Goal: Task Accomplishment & Management: Use online tool/utility

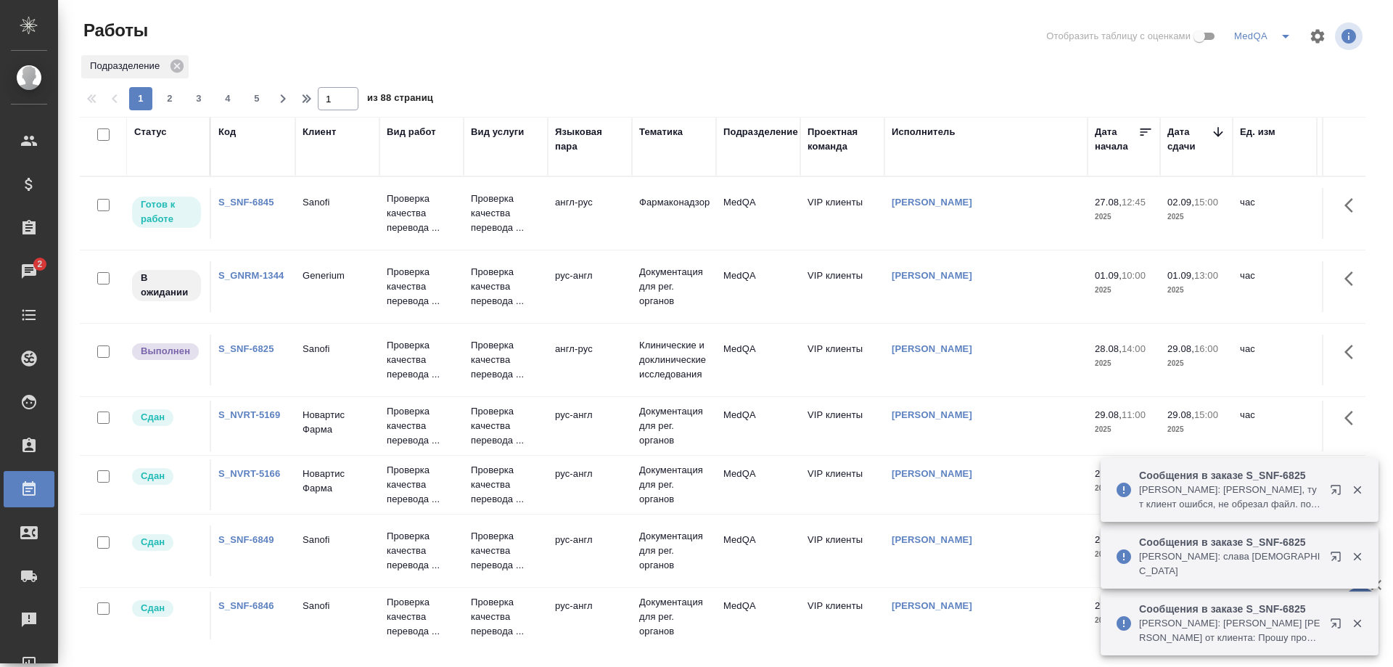
scroll to position [1256, 0]
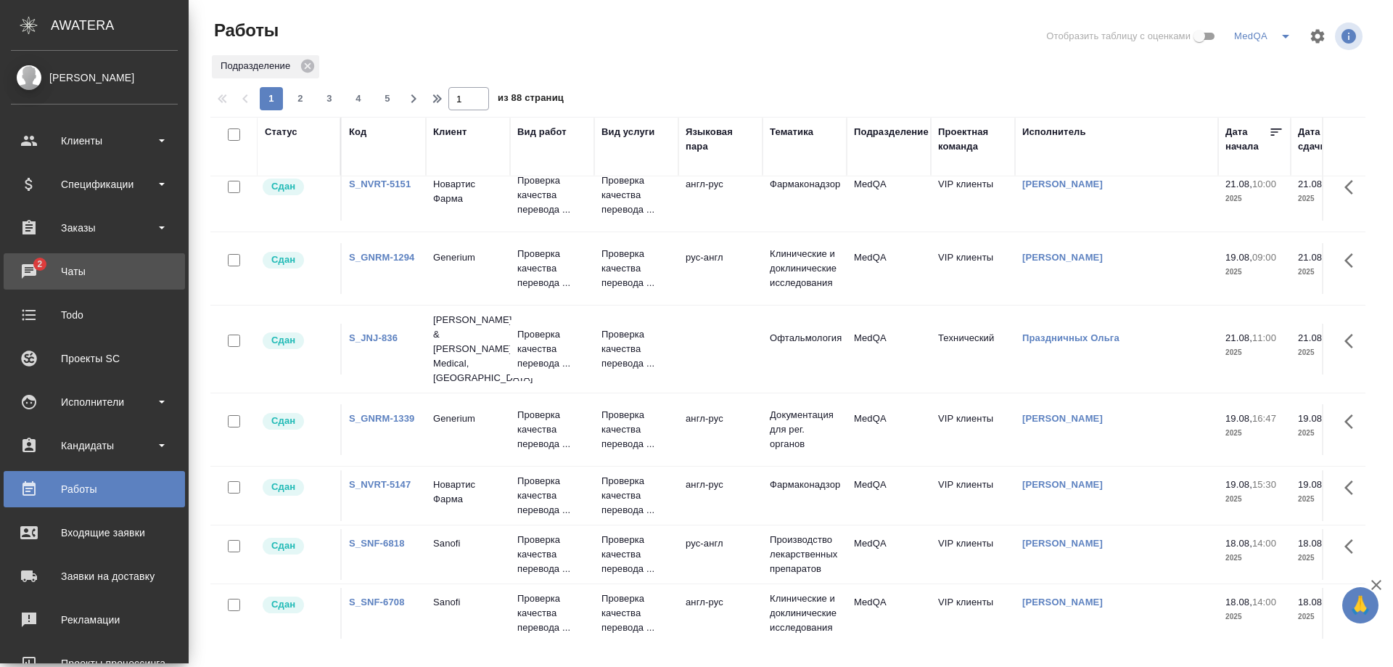
click at [68, 273] on div "Чаты" at bounding box center [94, 271] width 167 height 22
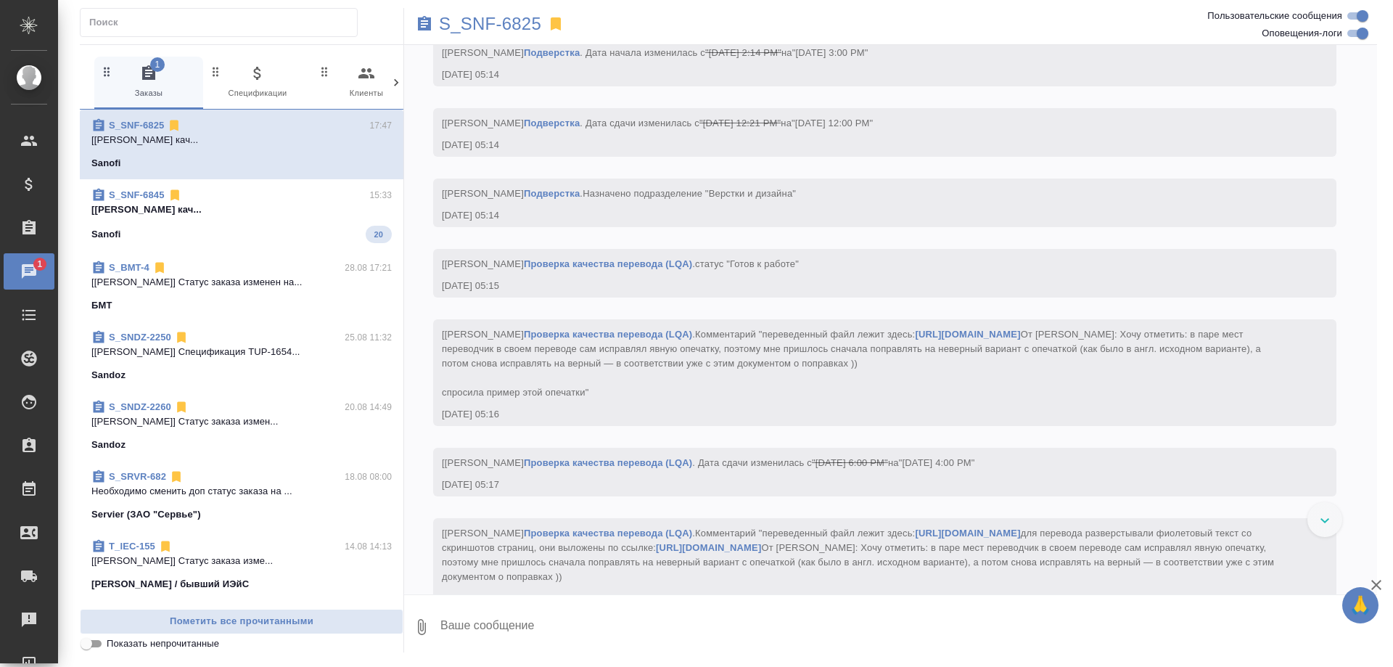
scroll to position [9030, 0]
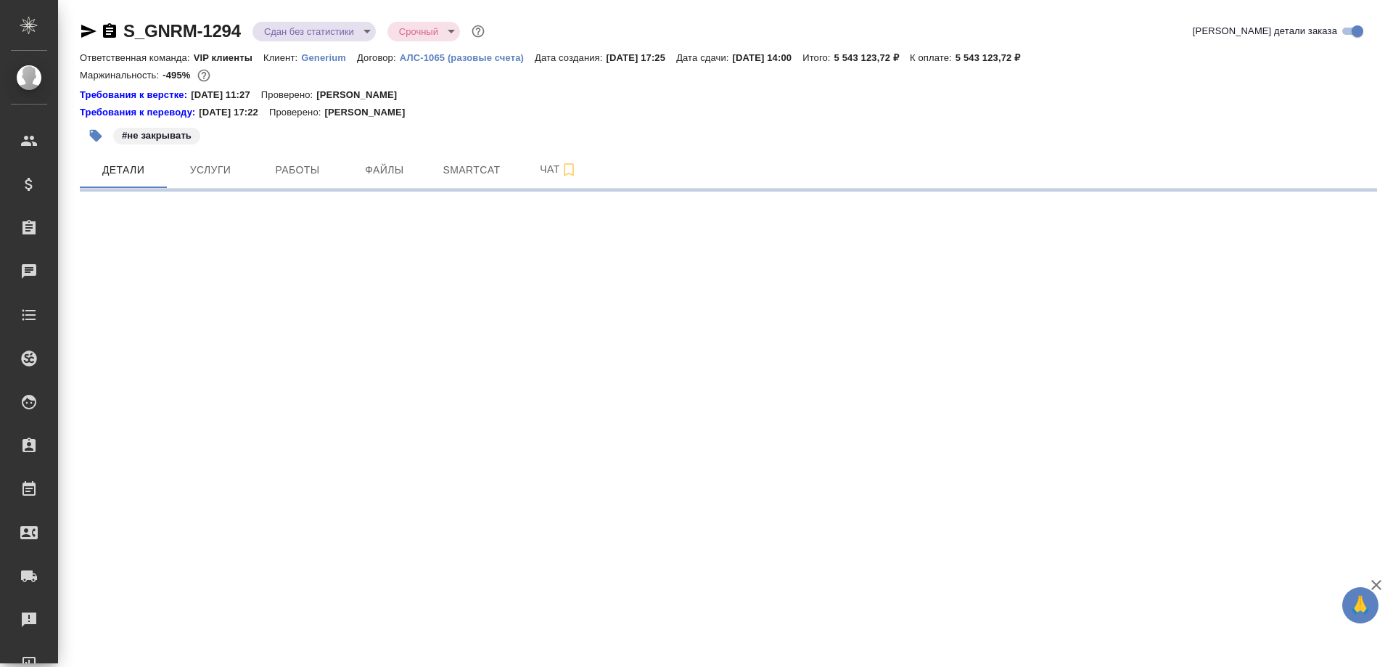
select select "RU"
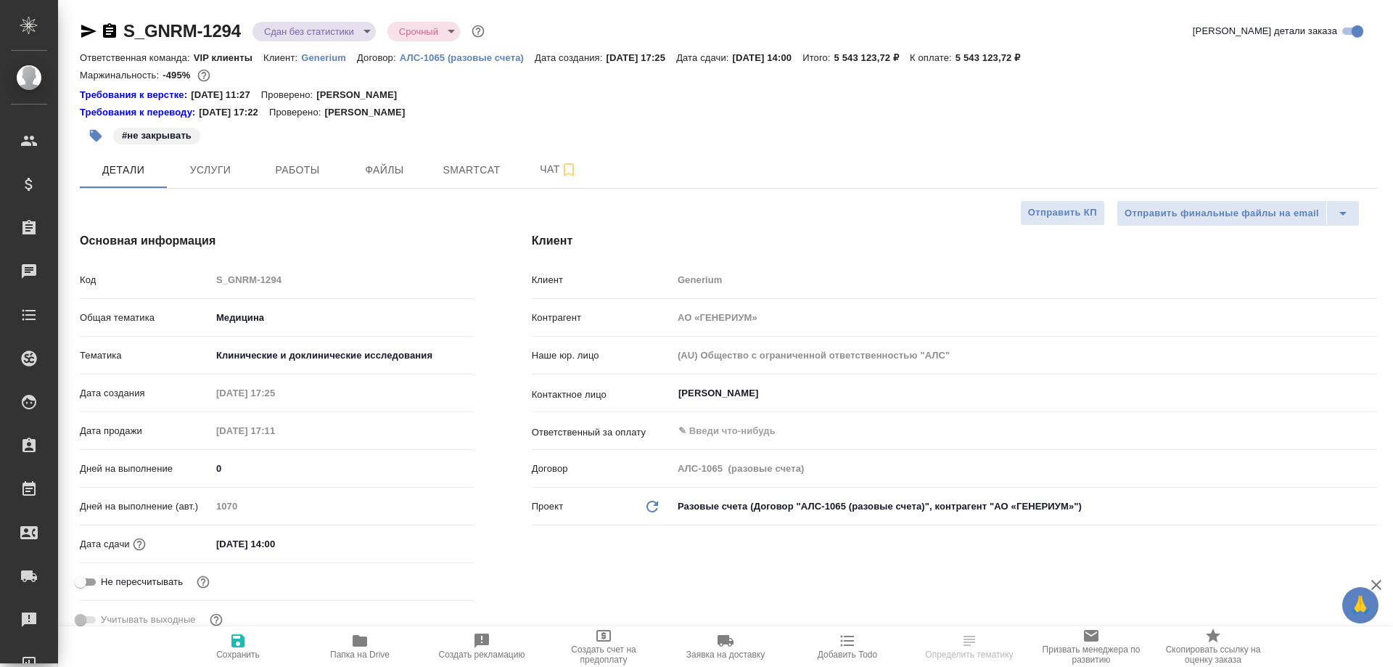
type textarea "x"
type input "Комаров Роман"
type input "[PERSON_NAME]"
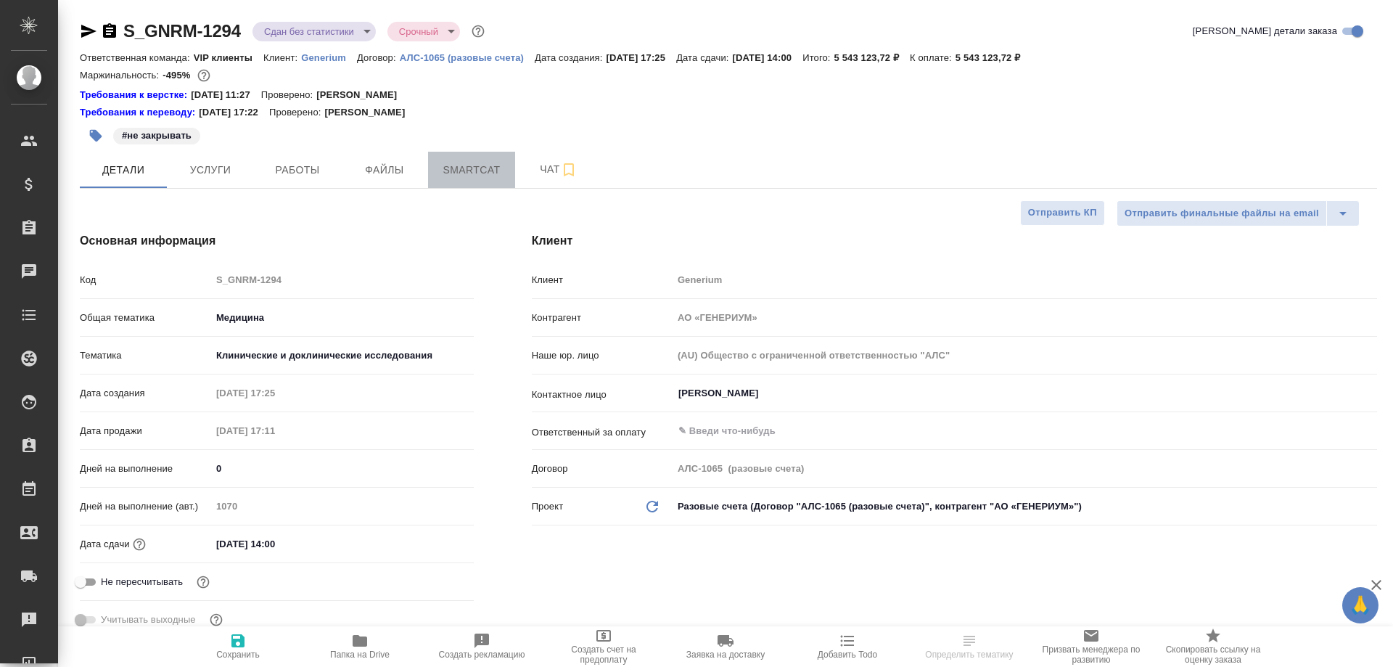
click at [469, 174] on span "Smartcat" at bounding box center [472, 170] width 70 height 18
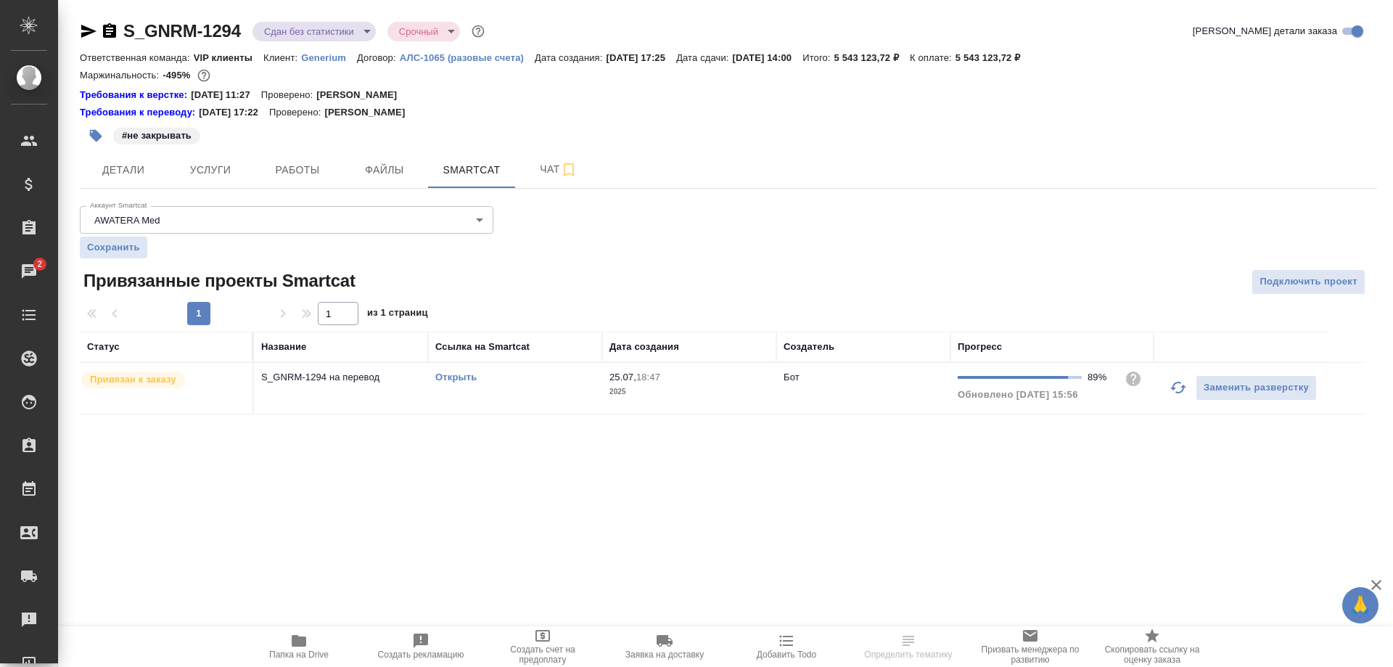
click at [461, 374] on link "Открыть" at bounding box center [455, 376] width 41 height 11
click at [288, 173] on span "Работы" at bounding box center [298, 170] width 70 height 18
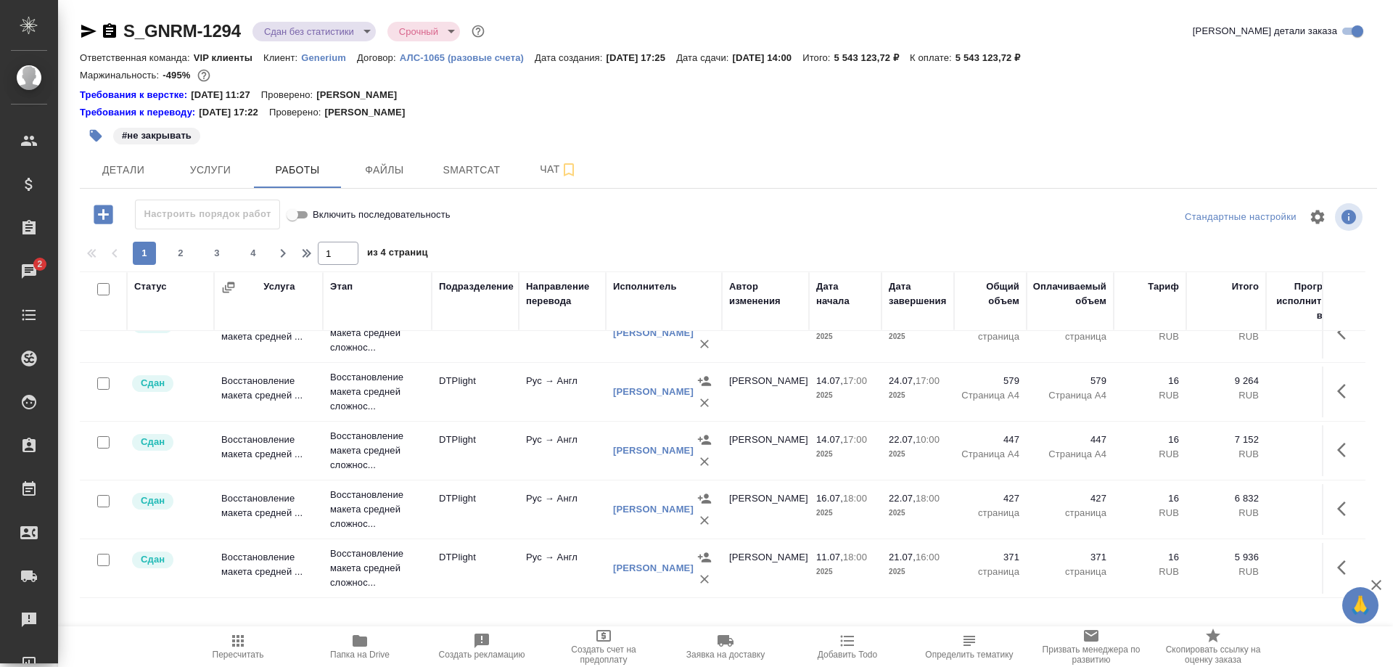
scroll to position [1213, 0]
click at [257, 251] on span "4" at bounding box center [253, 253] width 23 height 15
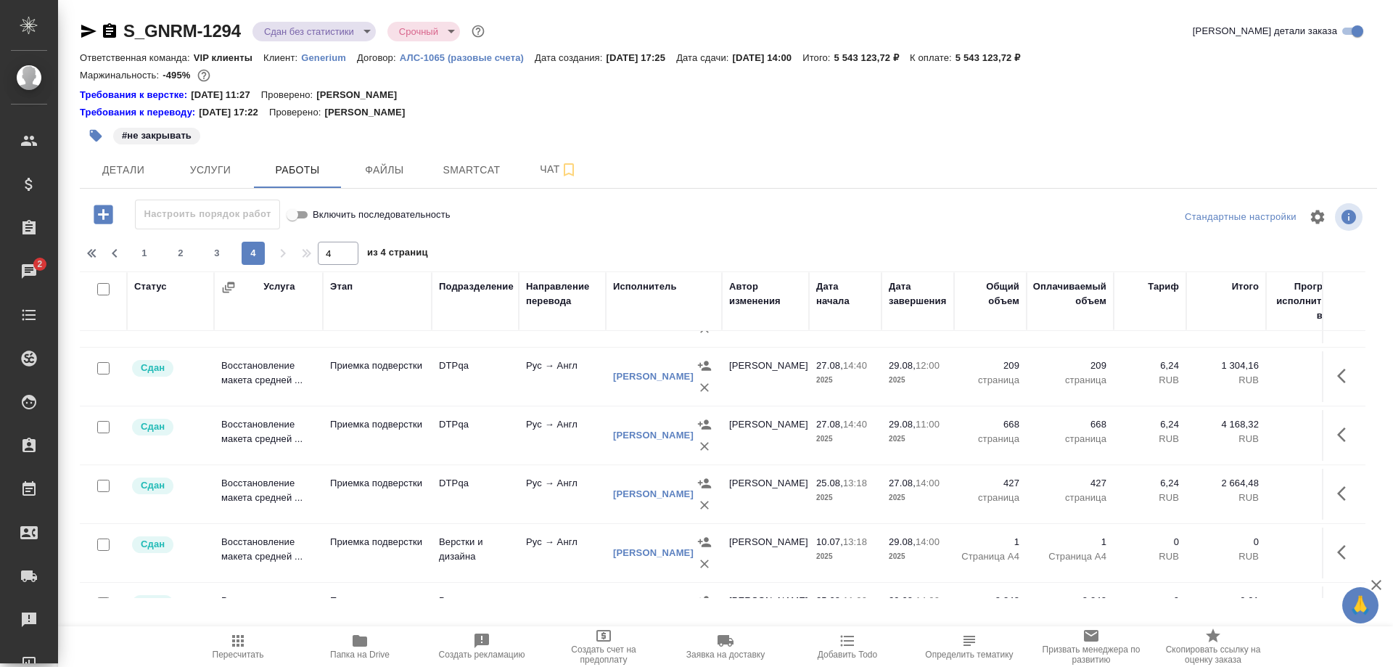
scroll to position [0, 0]
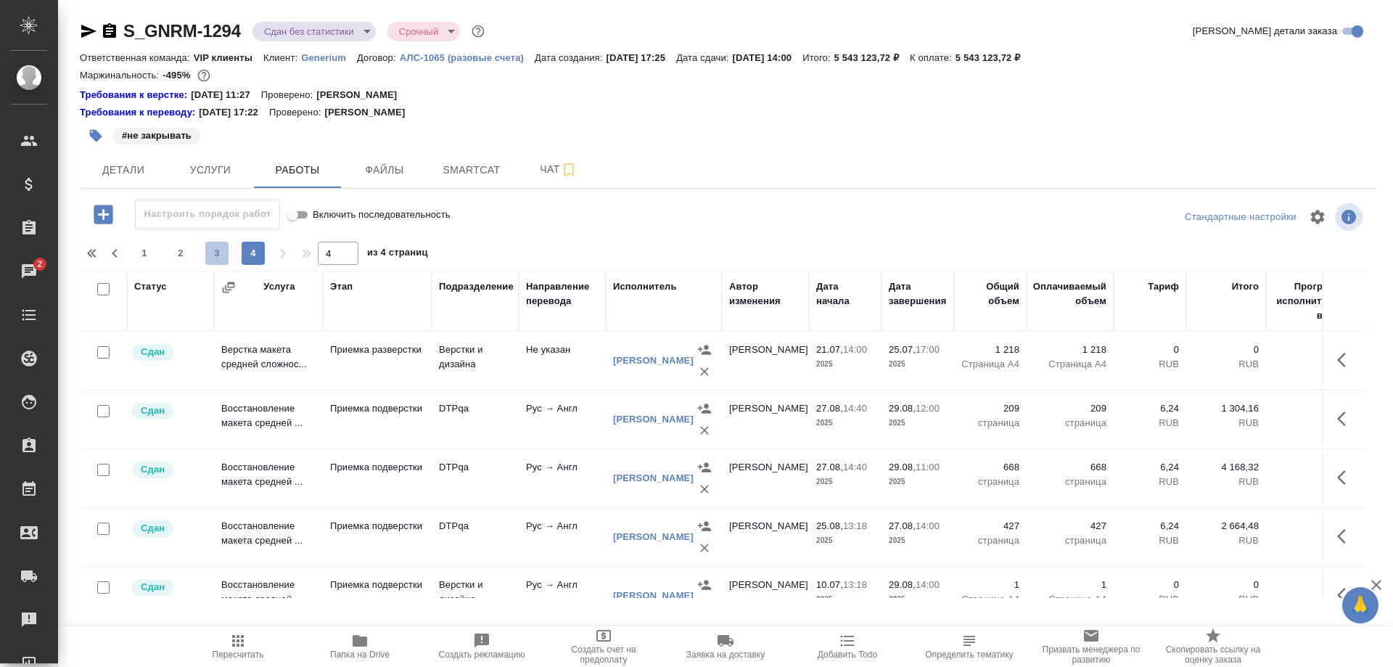
click at [215, 252] on span "3" at bounding box center [216, 253] width 23 height 15
type input "3"
